Goal: Transaction & Acquisition: Obtain resource

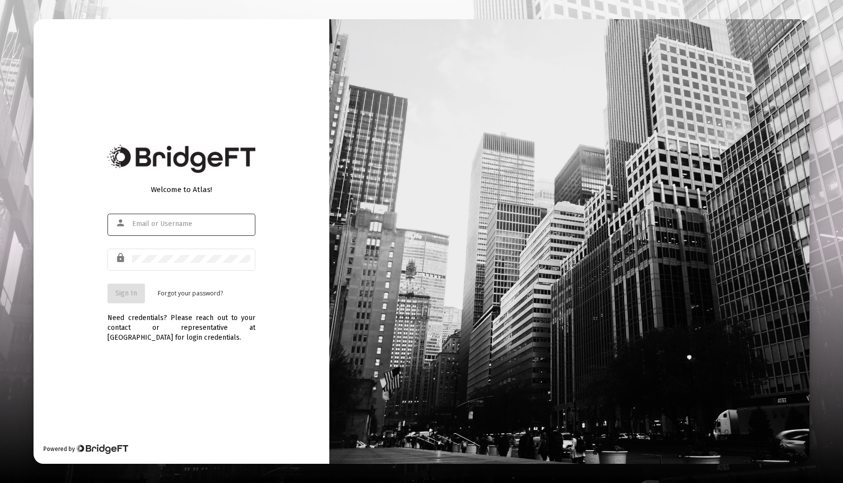
type input "[EMAIL_ADDRESS][DOMAIN_NAME]"
click at [135, 292] on span "Sign In" at bounding box center [126, 293] width 22 height 8
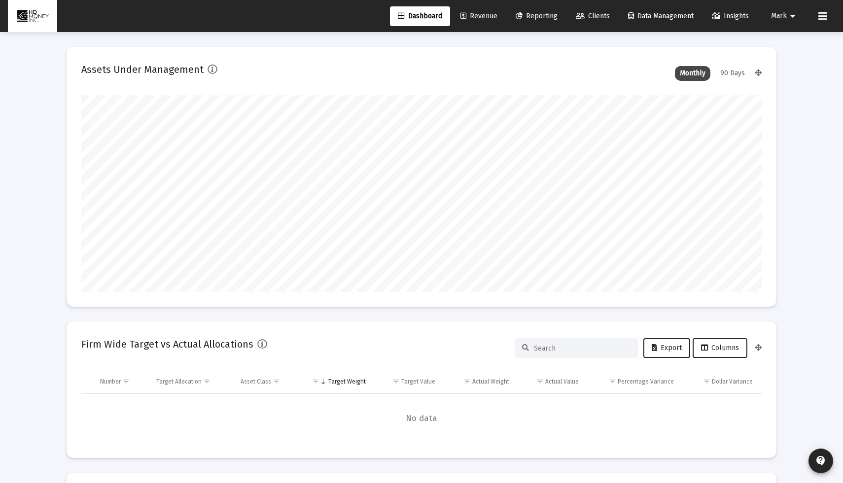
scroll to position [197, 366]
type input "[DATE]"
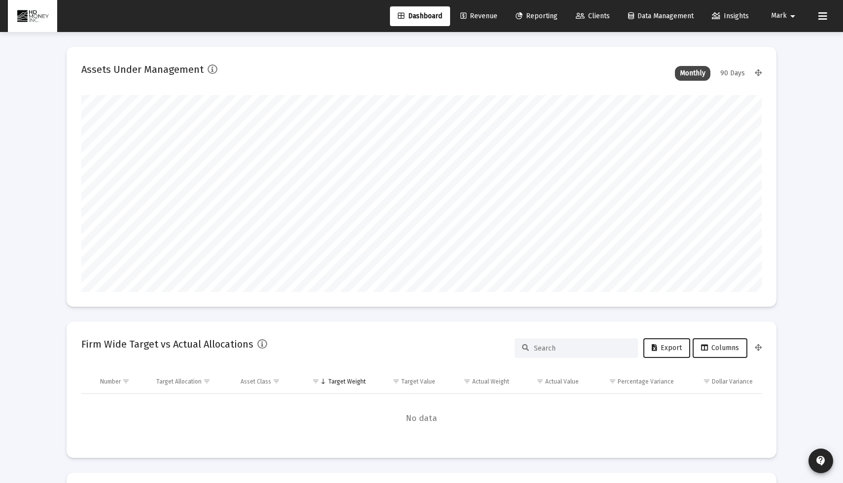
click at [542, 17] on span "Reporting" at bounding box center [536, 16] width 42 height 8
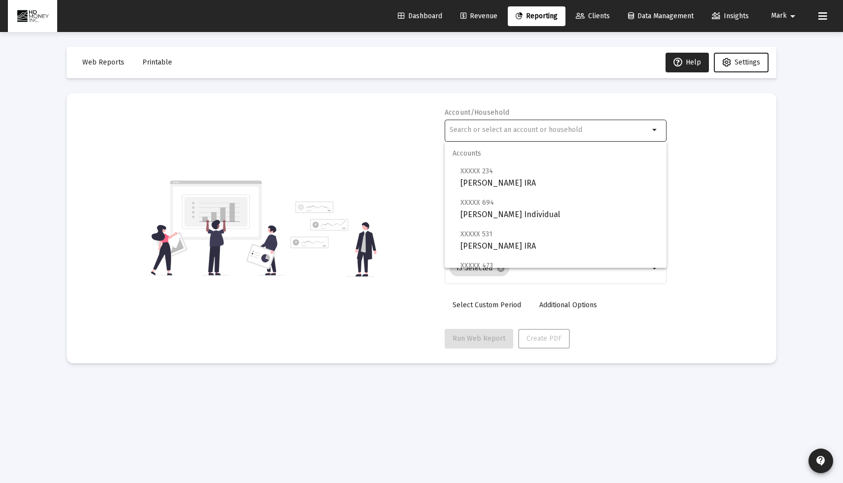
click at [496, 127] on input "text" at bounding box center [549, 130] width 200 height 8
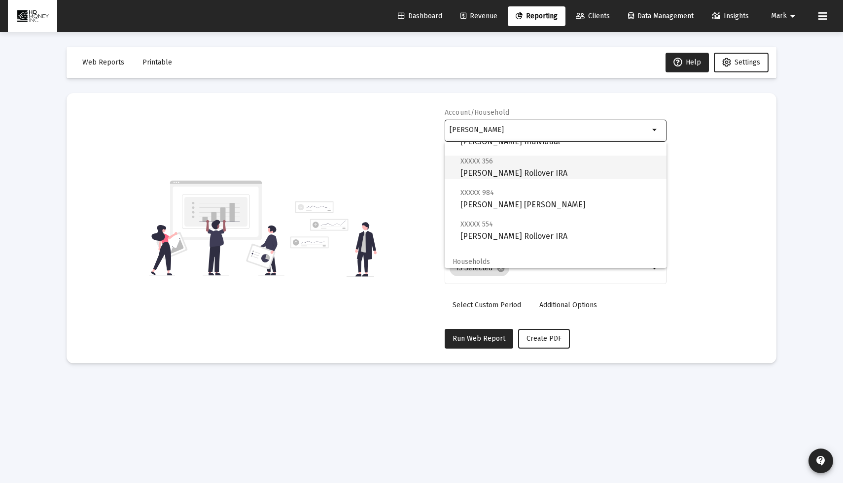
scroll to position [95, 0]
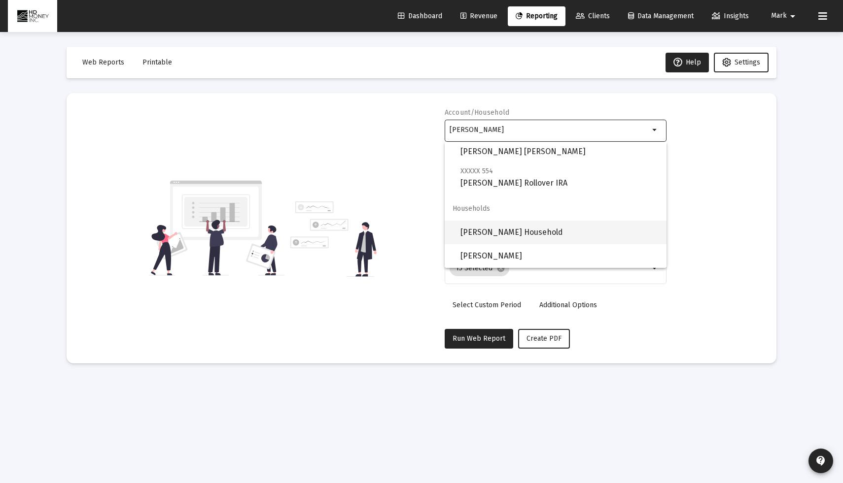
click at [500, 230] on span "[PERSON_NAME] Household" at bounding box center [559, 233] width 198 height 24
type input "[PERSON_NAME] Household"
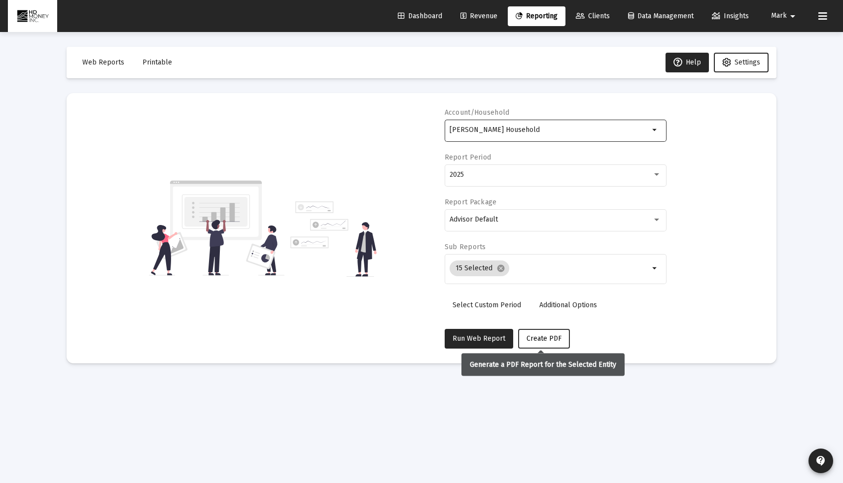
click at [554, 336] on span "Create PDF" at bounding box center [543, 339] width 35 height 8
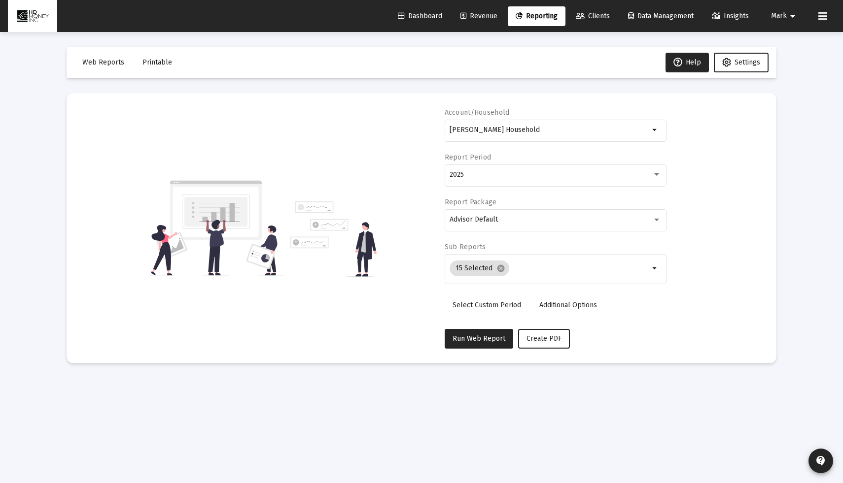
click at [160, 60] on span "Printable" at bounding box center [157, 62] width 30 height 8
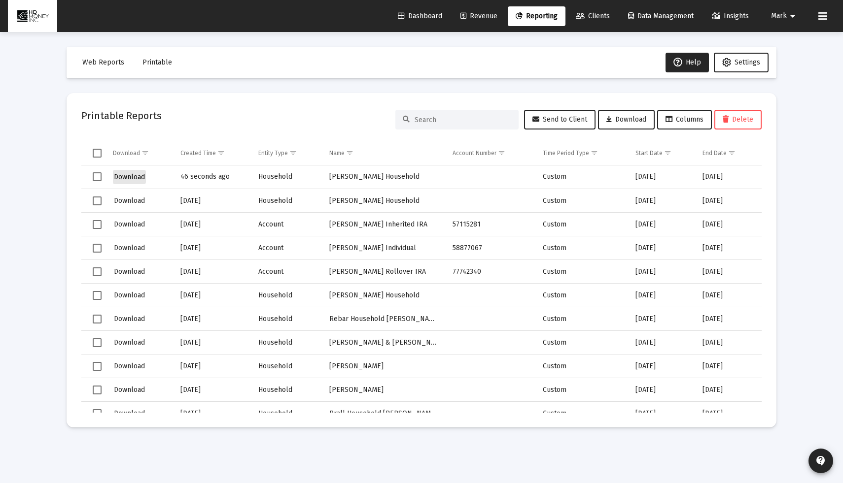
click at [126, 178] on span "Download" at bounding box center [129, 177] width 31 height 8
